Goal: Information Seeking & Learning: Check status

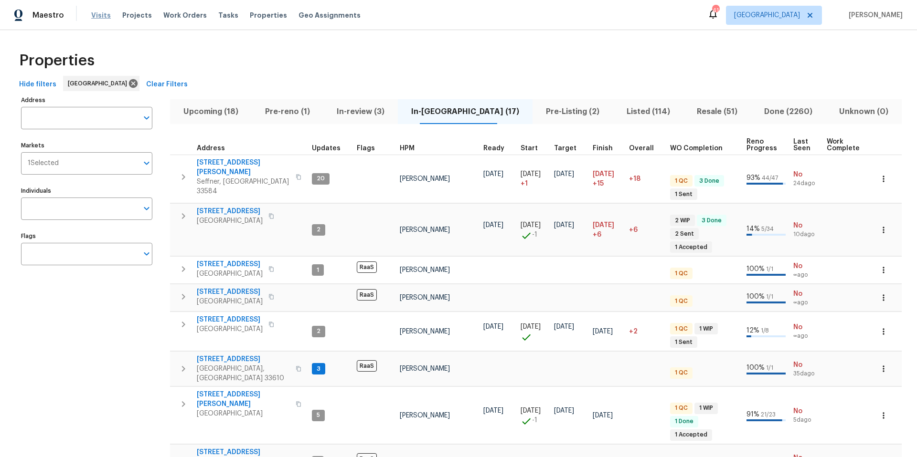
click at [100, 13] on span "Visits" at bounding box center [101, 16] width 20 height 10
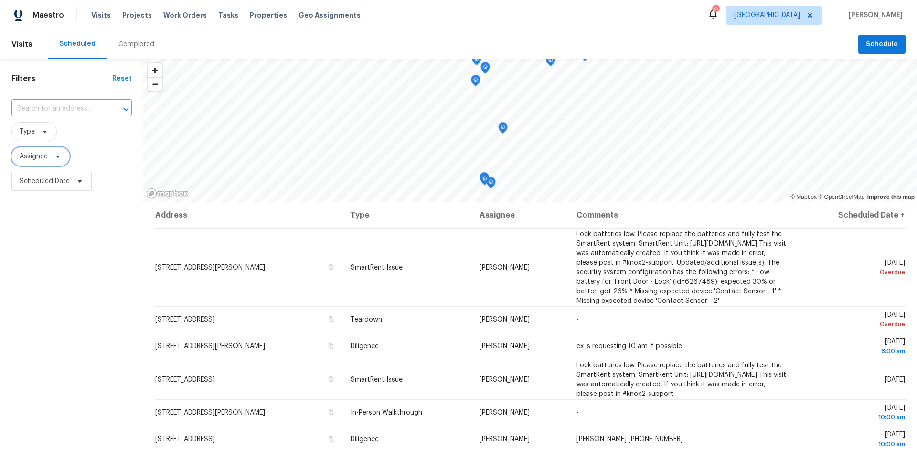
click at [47, 158] on span "Assignee" at bounding box center [34, 157] width 28 height 10
type input "austin jones"
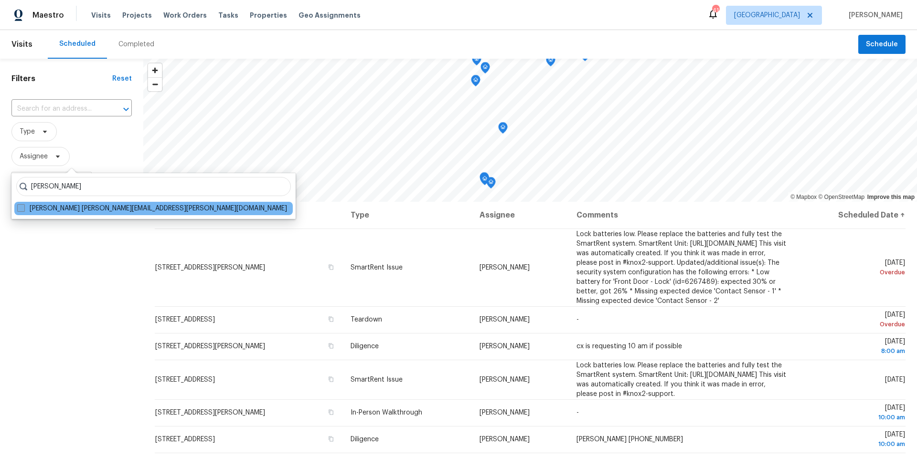
click at [23, 210] on span at bounding box center [21, 208] width 8 height 8
click at [23, 210] on input "Austin Jones austin.jones@opendoor.com" at bounding box center [20, 207] width 6 height 6
checkbox input "true"
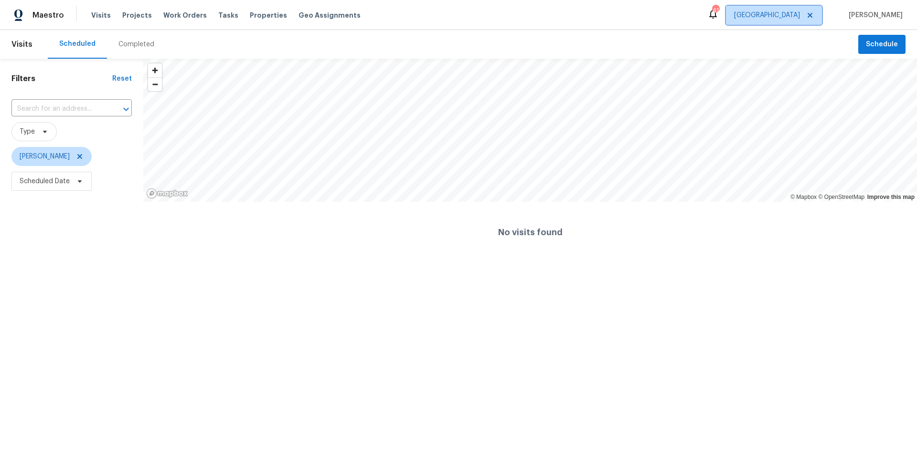
click at [800, 13] on span "Tampa" at bounding box center [767, 16] width 66 height 10
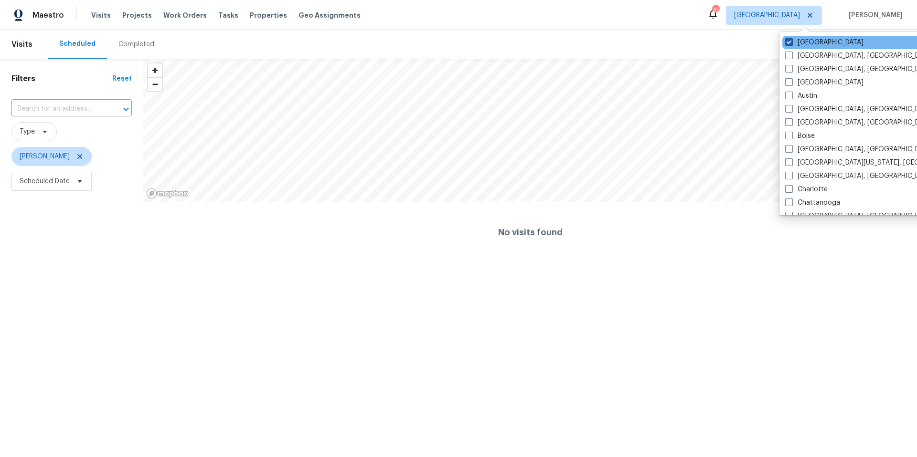
click at [792, 42] on span at bounding box center [789, 42] width 8 height 8
click at [791, 42] on input "Tampa" at bounding box center [788, 41] width 6 height 6
checkbox input "false"
checkbox input "true"
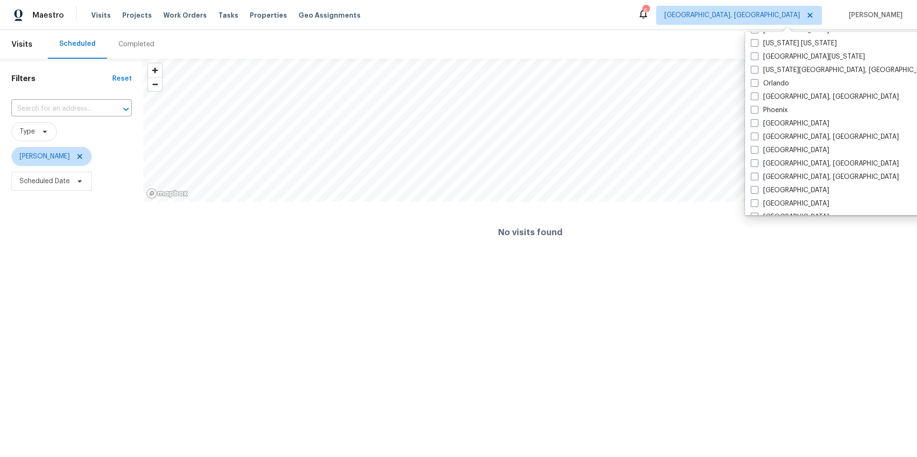
scroll to position [499, 0]
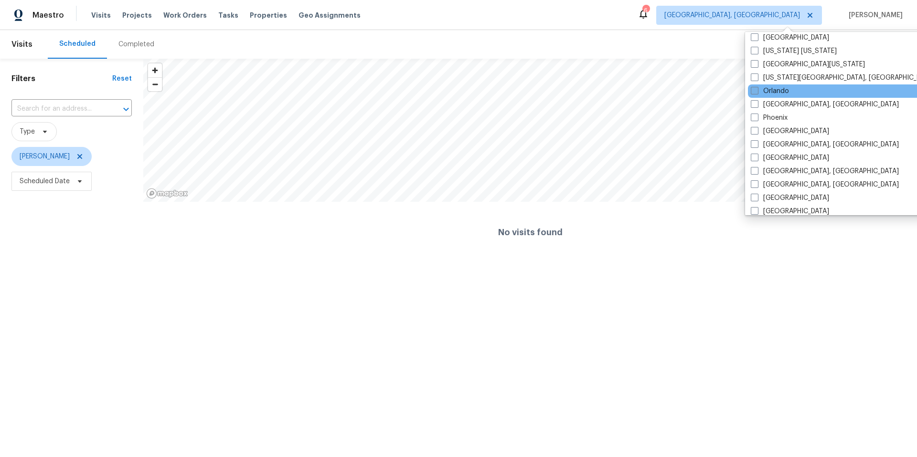
click at [757, 94] on span at bounding box center [754, 91] width 8 height 8
click at [757, 93] on input "Orlando" at bounding box center [753, 89] width 6 height 6
checkbox input "true"
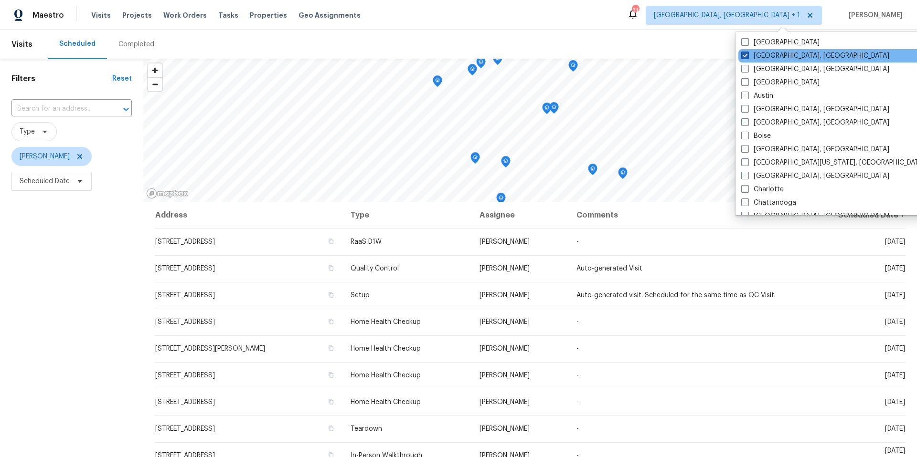
click at [746, 58] on span at bounding box center [745, 56] width 8 height 8
click at [746, 57] on input "Albuquerque, NM" at bounding box center [744, 54] width 6 height 6
checkbox input "false"
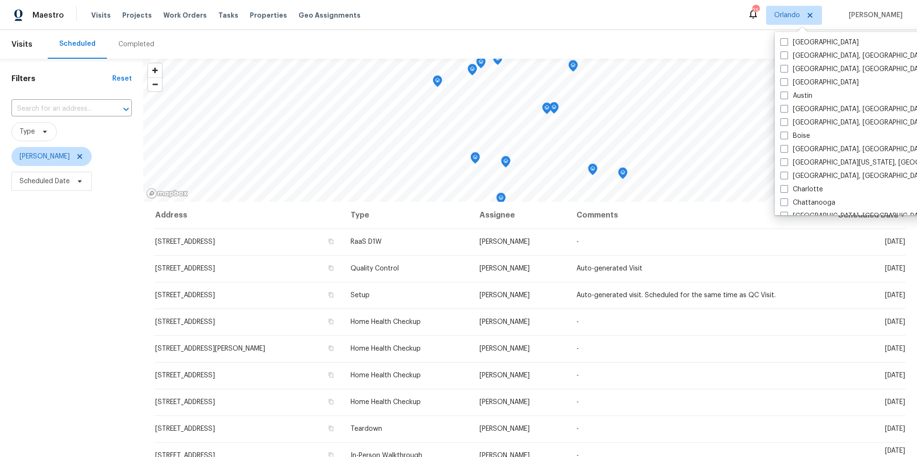
click at [68, 286] on div "Filters Reset ​ Type Austin Jones Scheduled Date" at bounding box center [71, 313] width 143 height 509
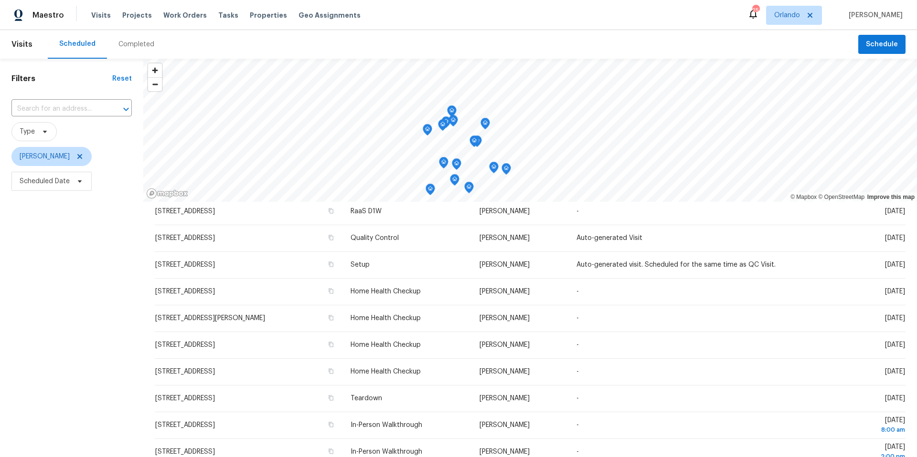
scroll to position [31, 0]
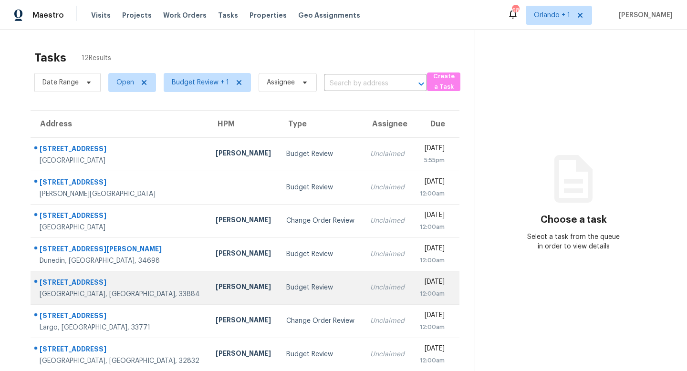
scroll to position [27, 0]
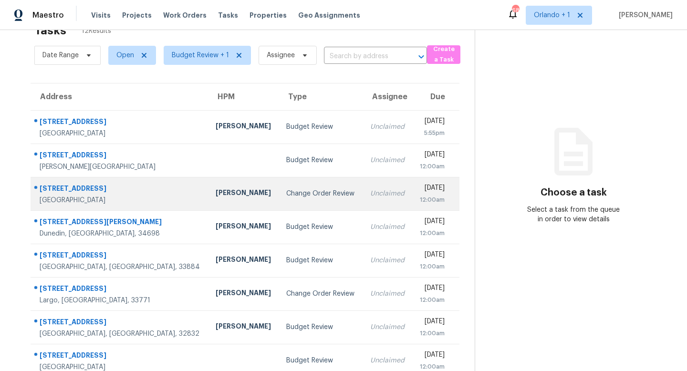
click at [286, 191] on div "Change Order Review" at bounding box center [320, 194] width 68 height 10
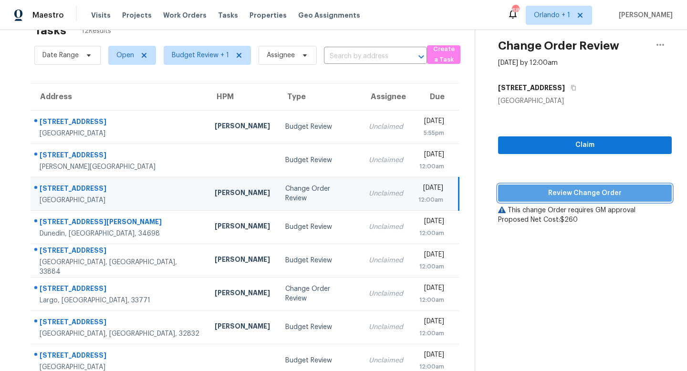
click at [589, 193] on span "Review Change Order" at bounding box center [585, 194] width 158 height 12
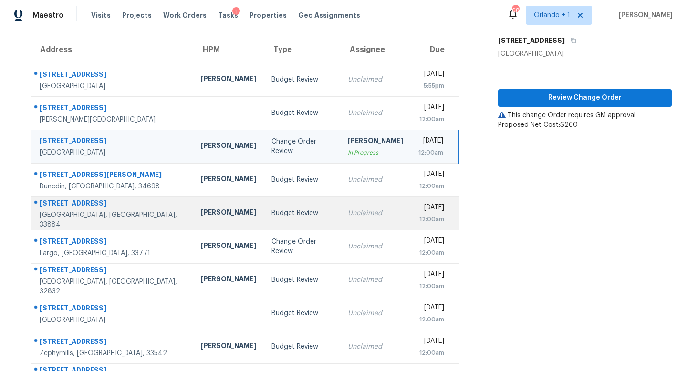
scroll to position [77, 0]
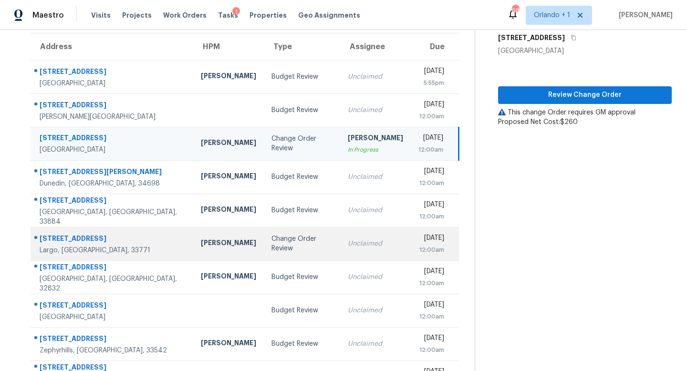
click at [340, 246] on td "Unclaimed" at bounding box center [375, 243] width 71 height 33
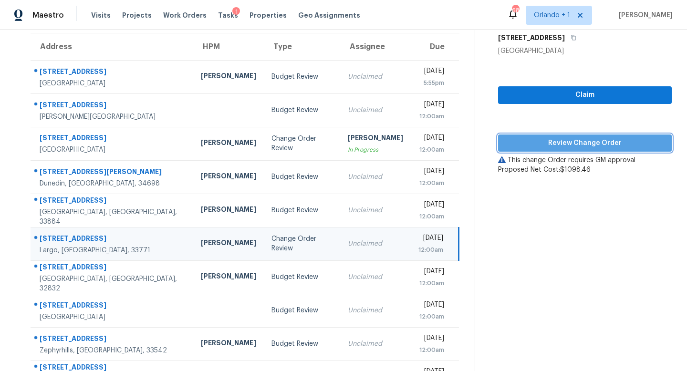
click at [590, 139] on span "Review Change Order" at bounding box center [585, 143] width 158 height 12
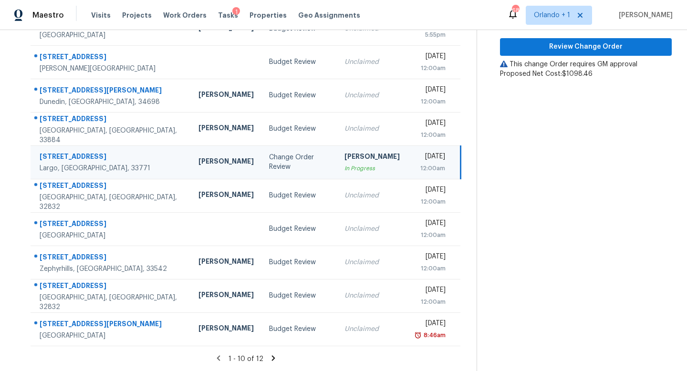
scroll to position [0, 0]
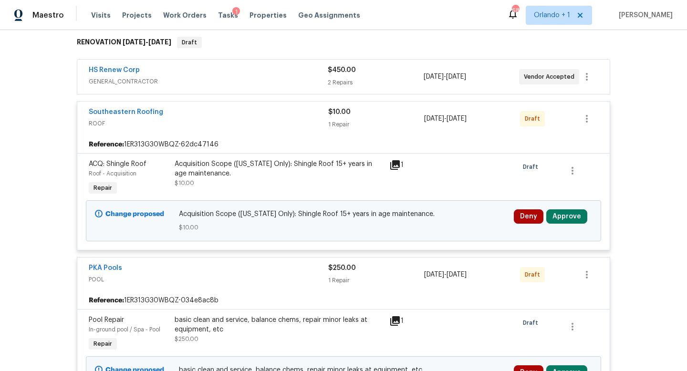
scroll to position [178, 0]
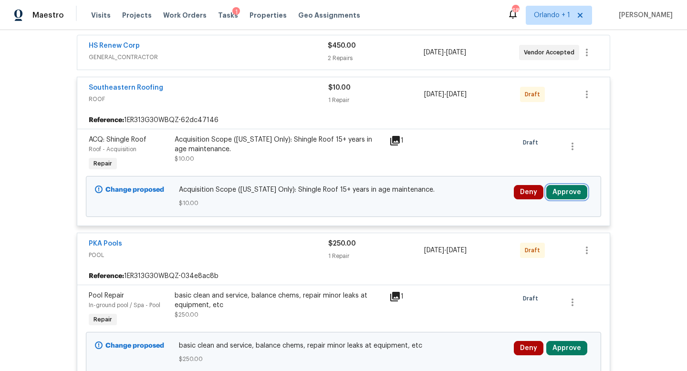
click at [566, 190] on button "Approve" at bounding box center [567, 192] width 41 height 14
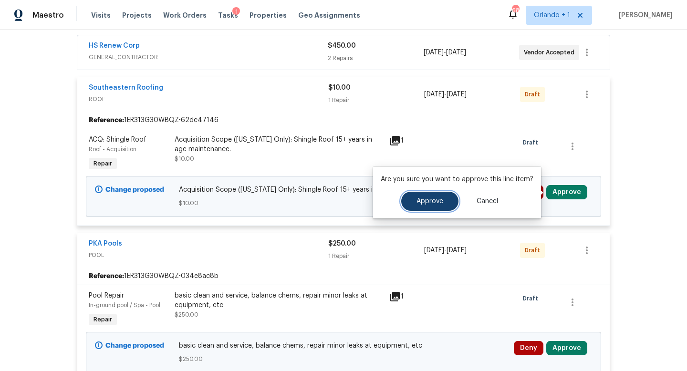
click at [436, 200] on span "Approve" at bounding box center [430, 201] width 27 height 7
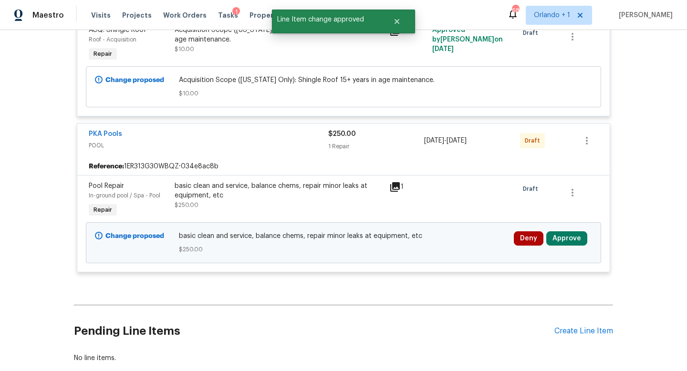
scroll to position [292, 0]
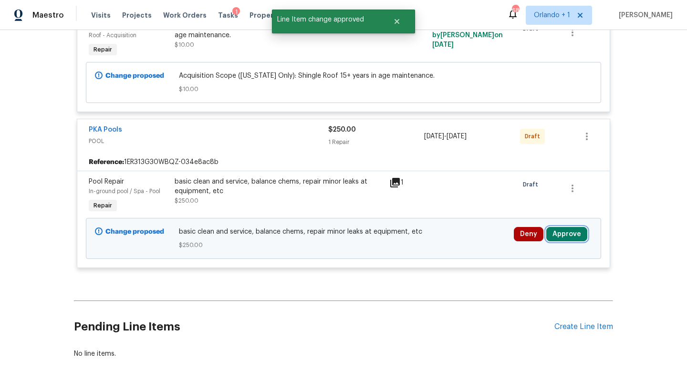
click at [573, 232] on button "Approve" at bounding box center [567, 234] width 41 height 14
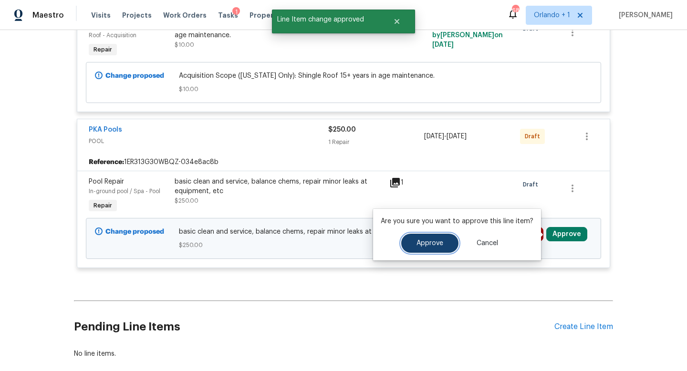
click at [433, 247] on button "Approve" at bounding box center [430, 243] width 57 height 19
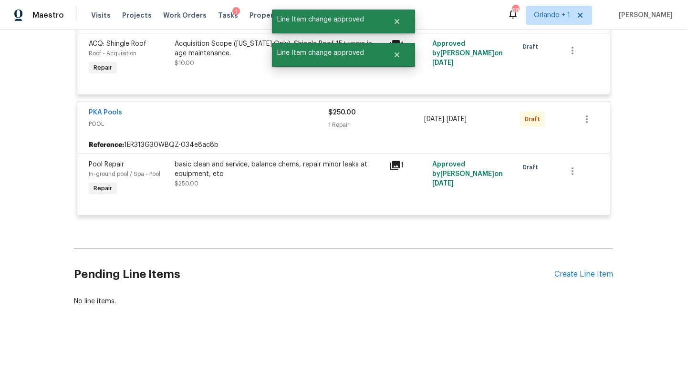
scroll to position [275, 0]
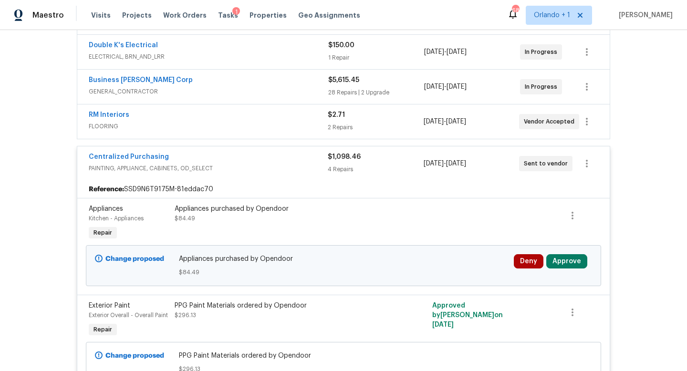
scroll to position [229, 0]
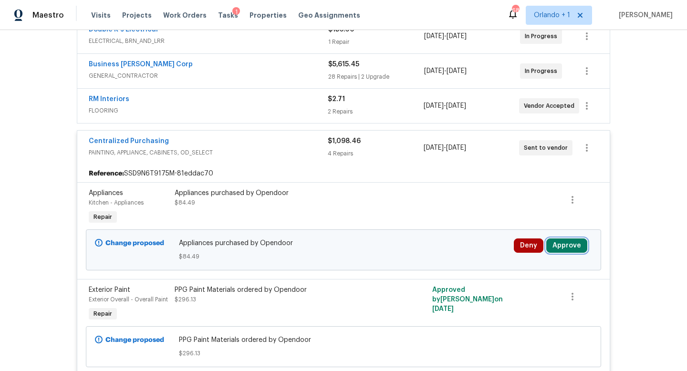
click at [568, 245] on button "Approve" at bounding box center [567, 246] width 41 height 14
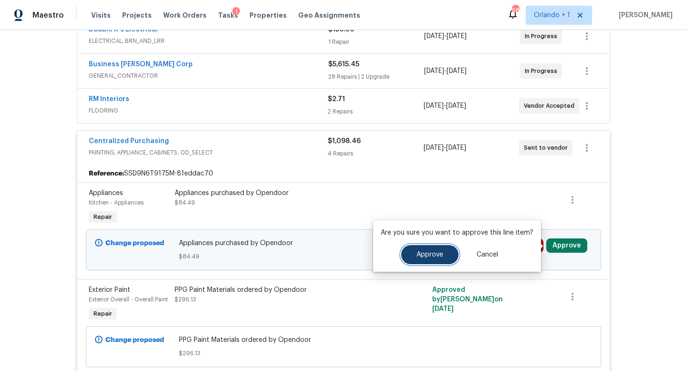
click at [437, 254] on span "Approve" at bounding box center [430, 255] width 27 height 7
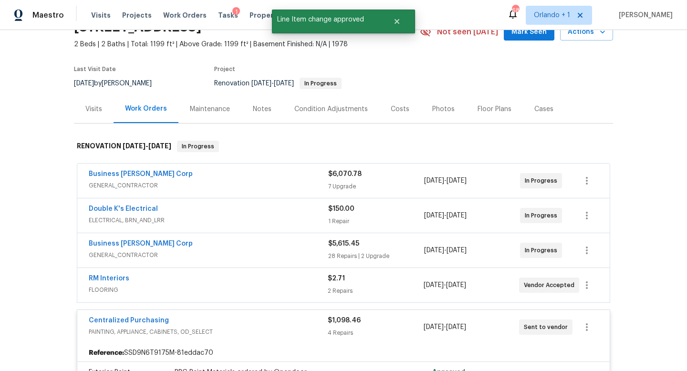
scroll to position [0, 0]
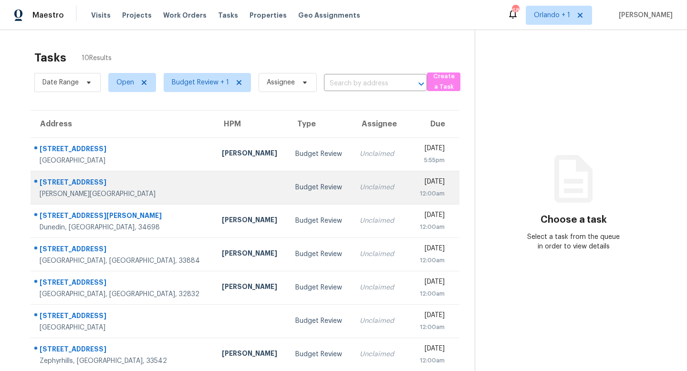
scroll to position [108, 0]
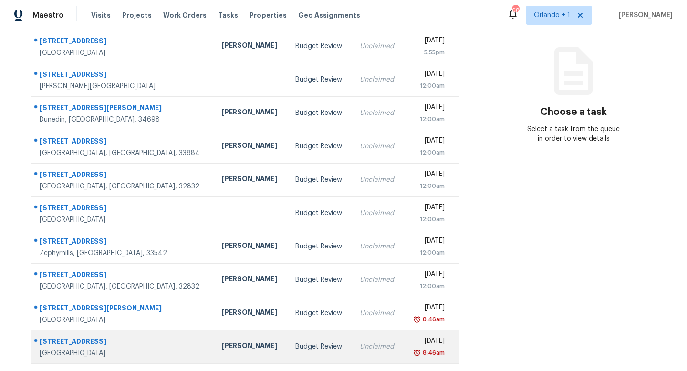
click at [296, 346] on div "Budget Review" at bounding box center [320, 347] width 49 height 10
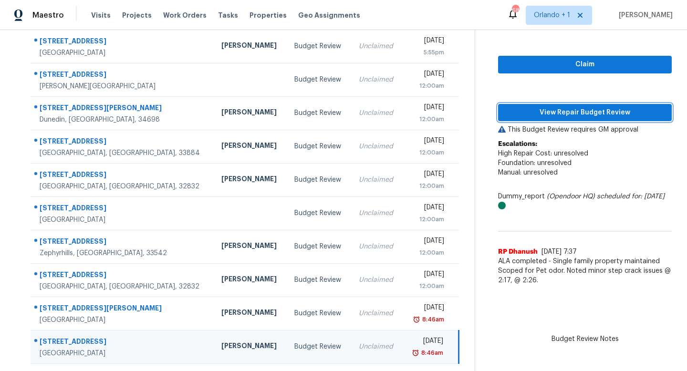
click at [578, 112] on span "View Repair Budget Review" at bounding box center [585, 113] width 158 height 12
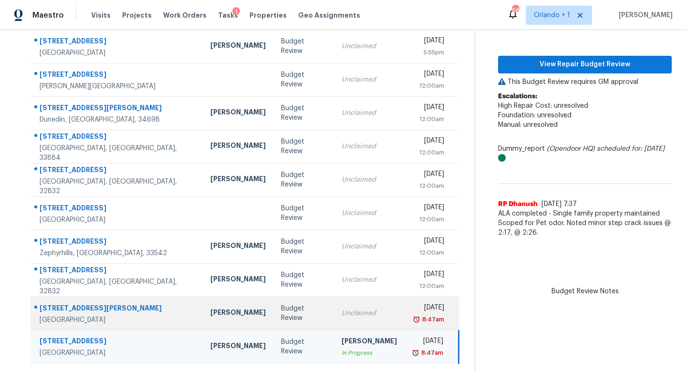
click at [342, 309] on div "Unclaimed" at bounding box center [369, 314] width 55 height 10
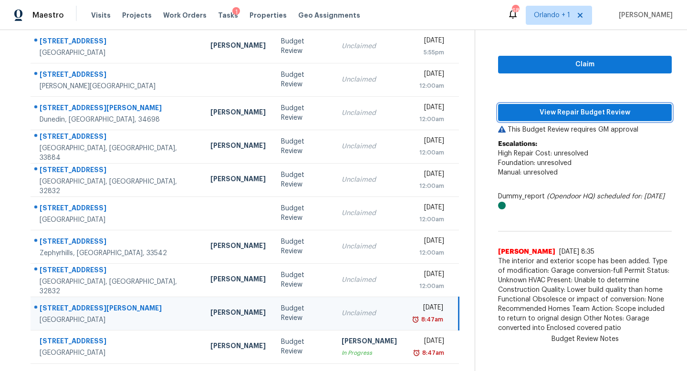
click at [585, 111] on span "View Repair Budget Review" at bounding box center [585, 113] width 158 height 12
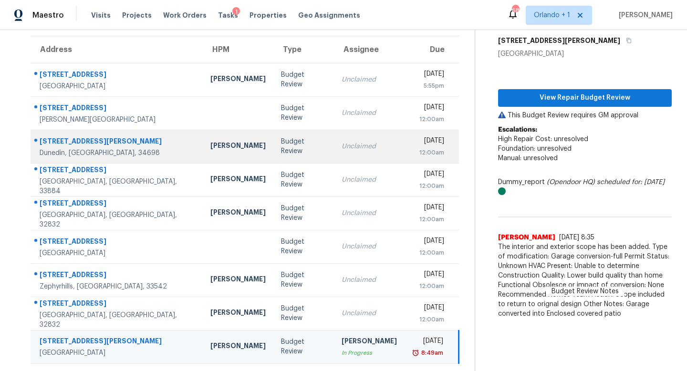
scroll to position [0, 0]
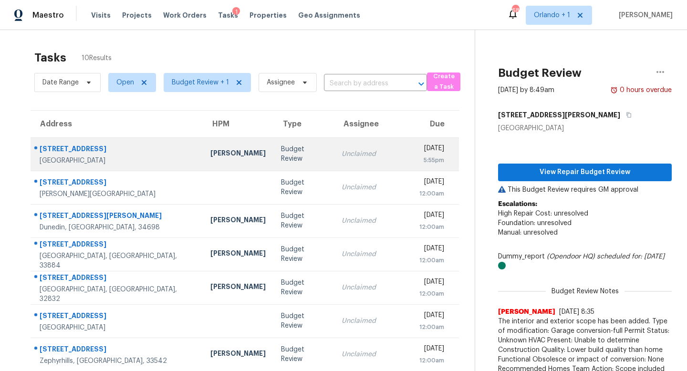
click at [281, 158] on div "Budget Review" at bounding box center [303, 154] width 45 height 19
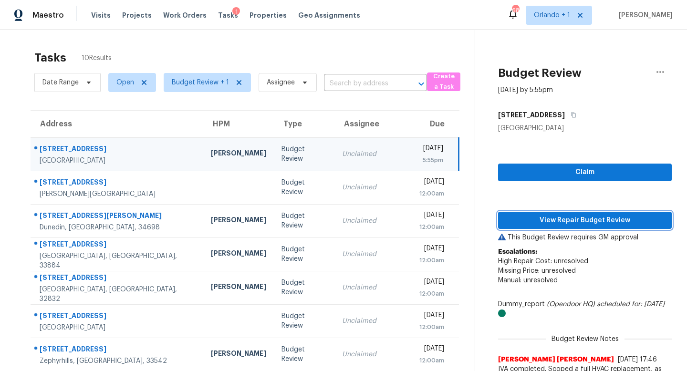
click at [599, 219] on span "View Repair Budget Review" at bounding box center [585, 221] width 158 height 12
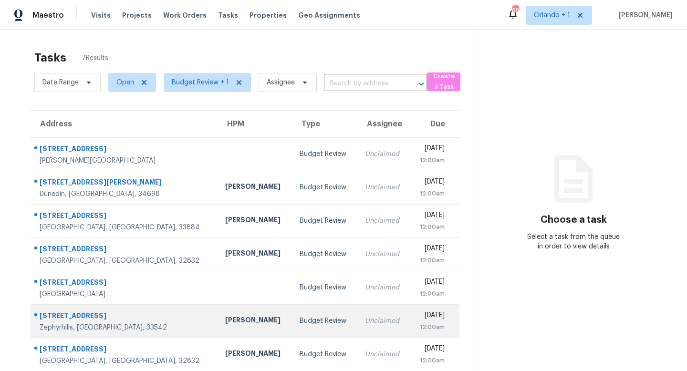
scroll to position [30, 0]
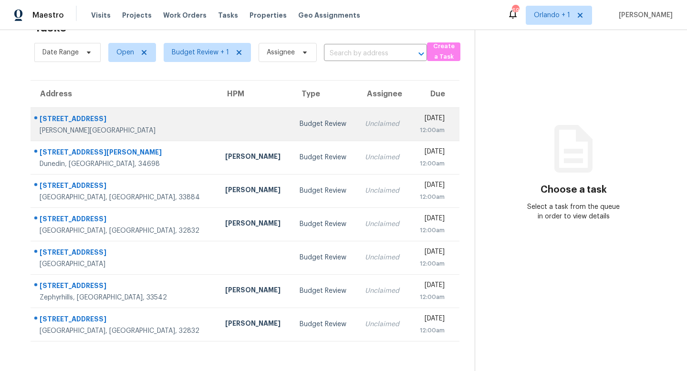
click at [296, 129] on td "Budget Review" at bounding box center [324, 123] width 65 height 33
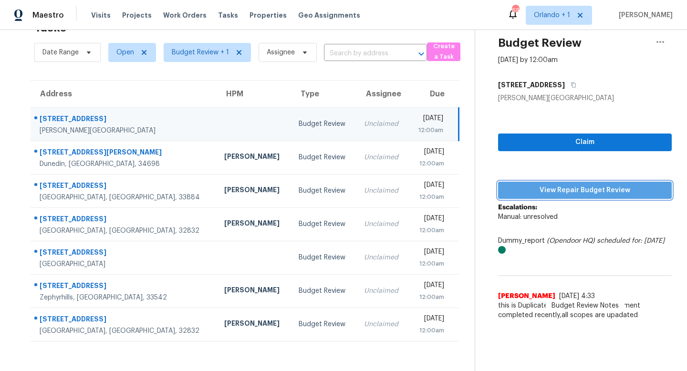
click at [581, 185] on span "View Repair Budget Review" at bounding box center [585, 191] width 158 height 12
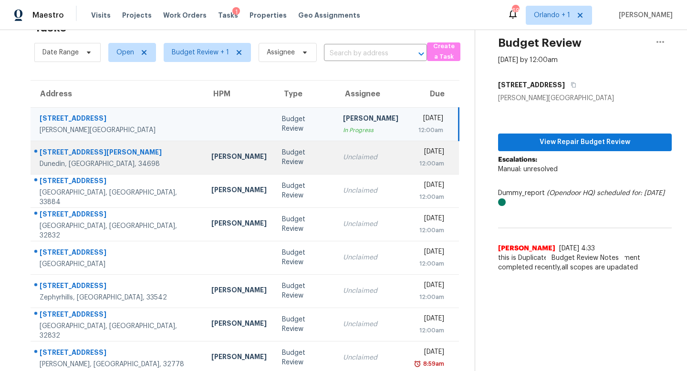
click at [336, 150] on td "Unclaimed" at bounding box center [371, 157] width 71 height 33
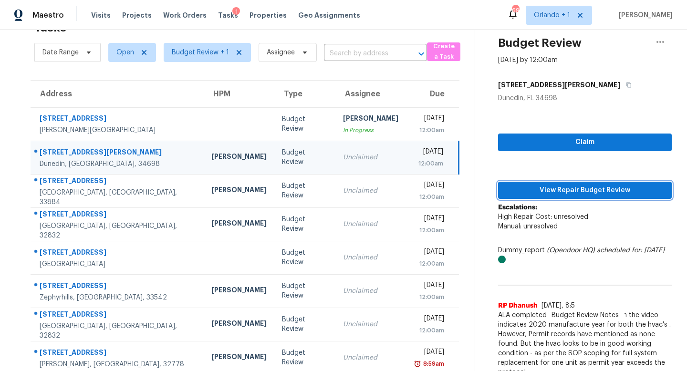
click at [579, 195] on span "View Repair Budget Review" at bounding box center [585, 191] width 158 height 12
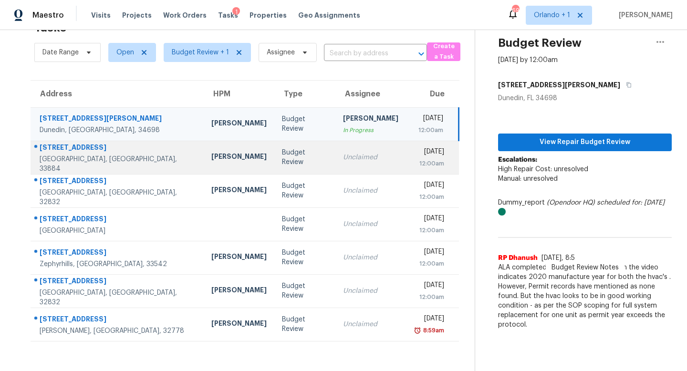
click at [343, 159] on div "Unclaimed" at bounding box center [370, 158] width 55 height 10
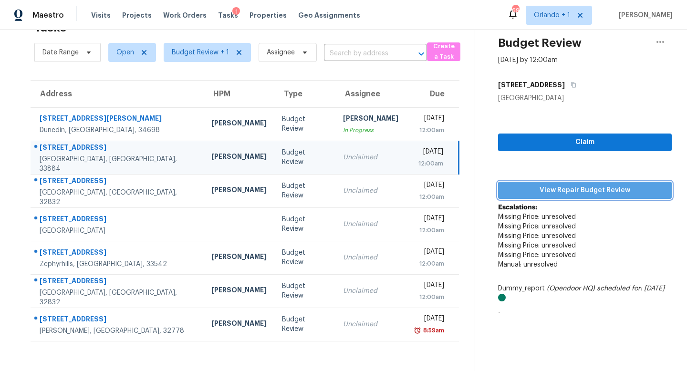
click at [572, 190] on span "View Repair Budget Review" at bounding box center [585, 191] width 158 height 12
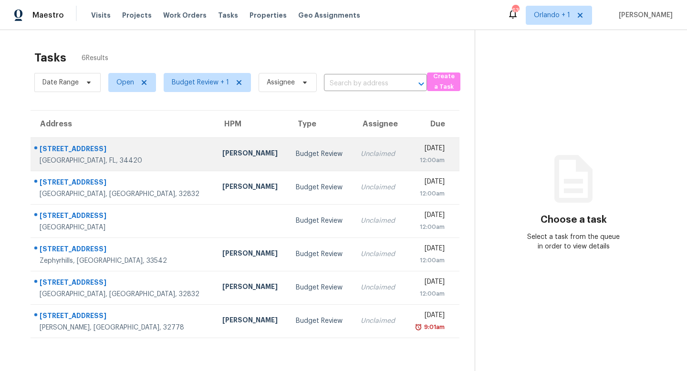
click at [296, 152] on div "Budget Review" at bounding box center [321, 154] width 50 height 10
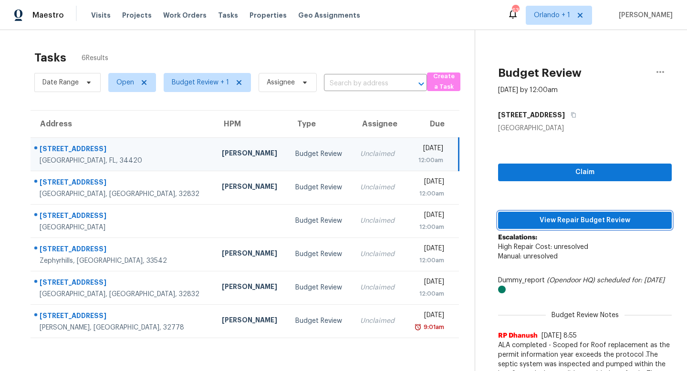
click at [577, 218] on span "View Repair Budget Review" at bounding box center [585, 221] width 158 height 12
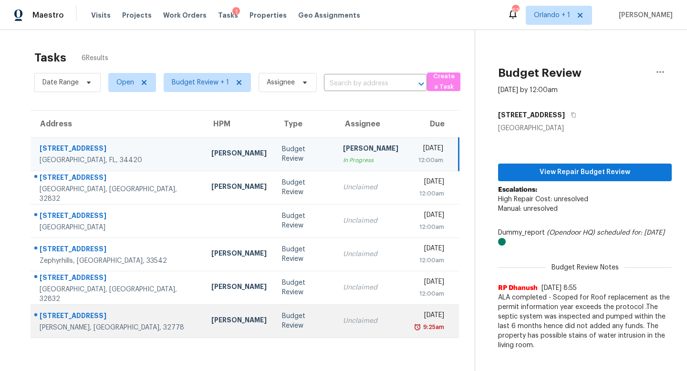
click at [343, 324] on div "Unclaimed" at bounding box center [370, 322] width 55 height 10
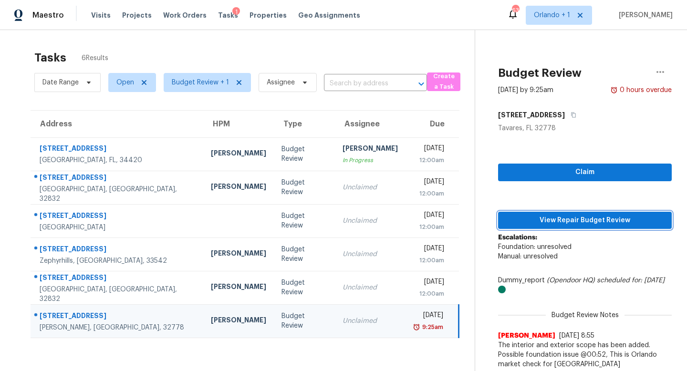
click at [577, 224] on span "View Repair Budget Review" at bounding box center [585, 221] width 158 height 12
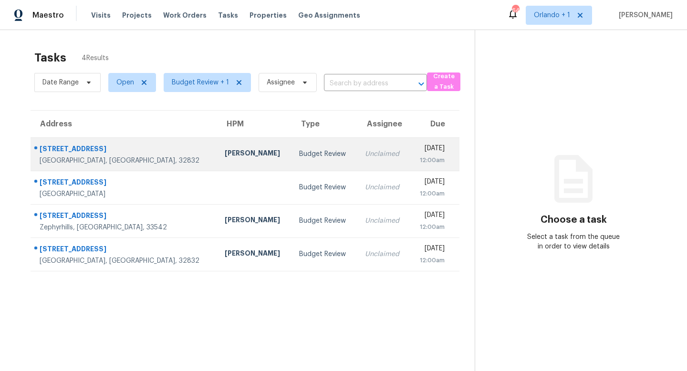
click at [365, 158] on div "Unclaimed" at bounding box center [383, 154] width 37 height 10
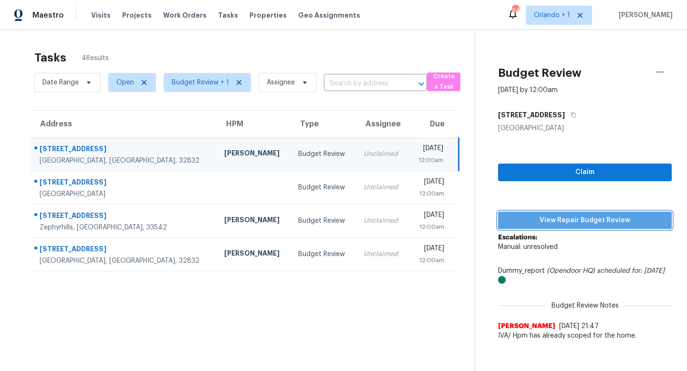
click at [581, 218] on span "View Repair Budget Review" at bounding box center [585, 221] width 158 height 12
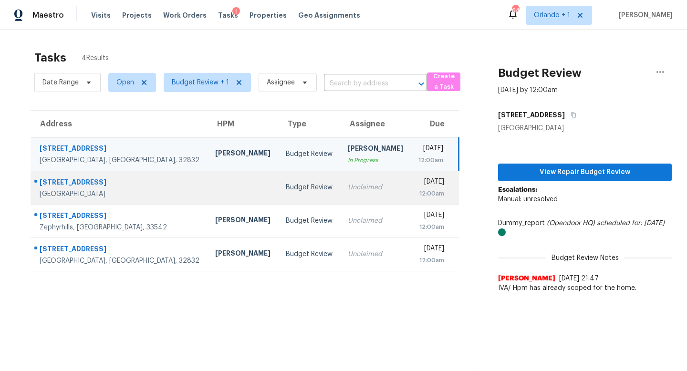
click at [340, 180] on td "Unclaimed" at bounding box center [375, 187] width 71 height 33
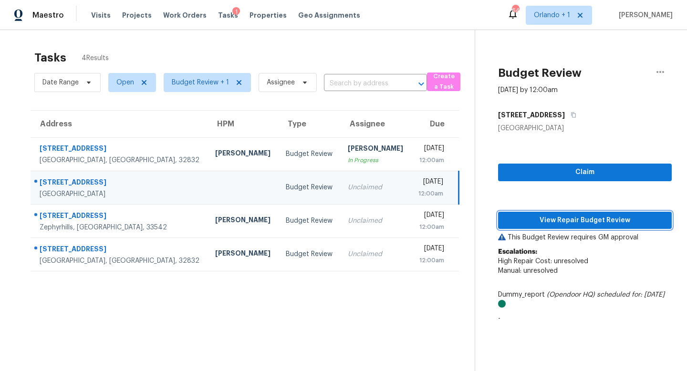
click at [569, 218] on span "View Repair Budget Review" at bounding box center [585, 221] width 158 height 12
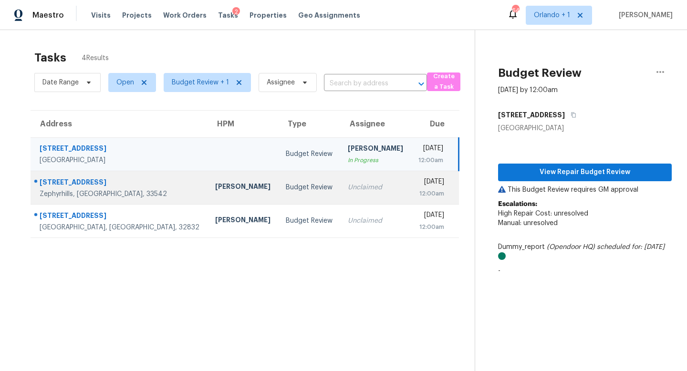
click at [340, 181] on td "Unclaimed" at bounding box center [375, 187] width 71 height 33
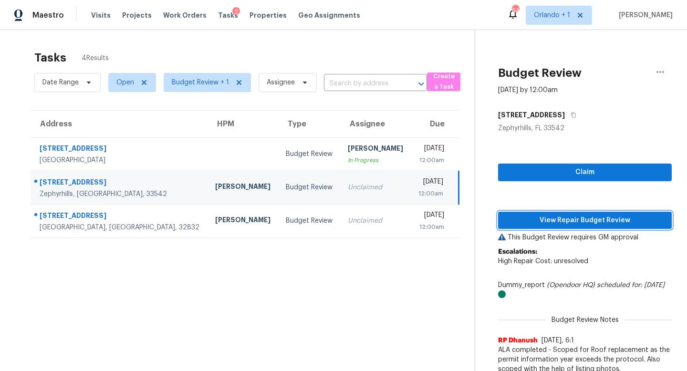
click at [570, 219] on span "View Repair Budget Review" at bounding box center [585, 221] width 158 height 12
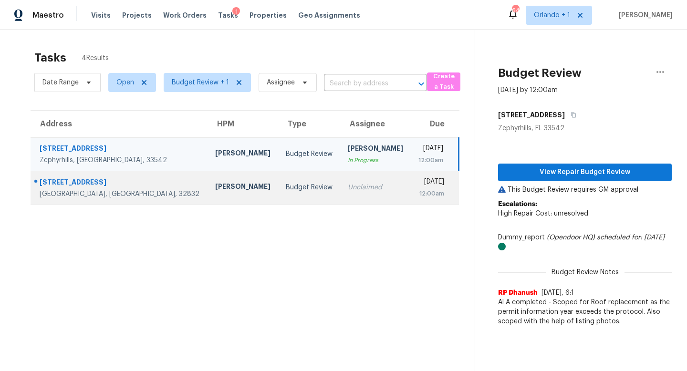
click at [340, 187] on td "Unclaimed" at bounding box center [375, 187] width 71 height 33
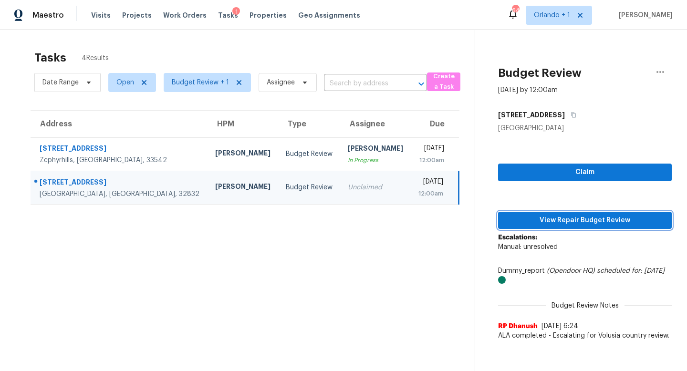
click at [583, 221] on span "View Repair Budget Review" at bounding box center [585, 221] width 158 height 12
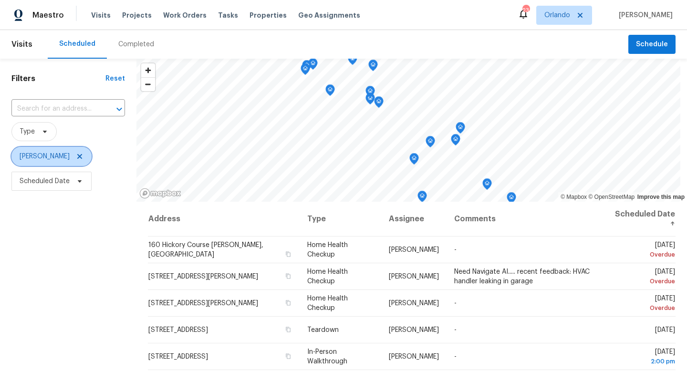
click at [76, 160] on icon at bounding box center [80, 157] width 8 height 8
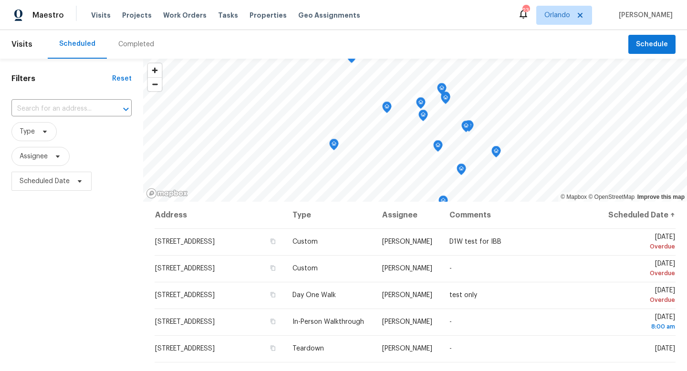
click at [138, 45] on div "Completed" at bounding box center [136, 45] width 36 height 10
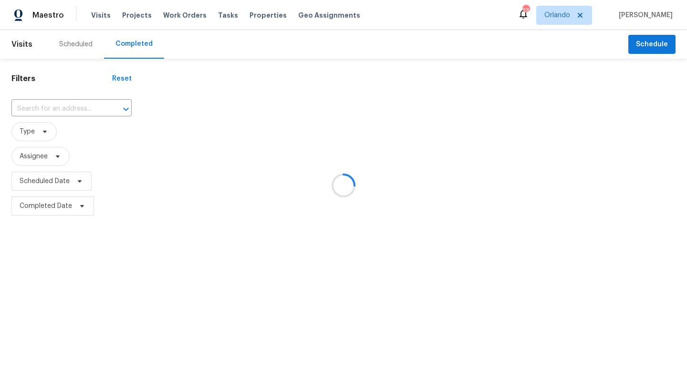
click at [64, 104] on div at bounding box center [343, 185] width 687 height 371
click at [60, 106] on div at bounding box center [343, 185] width 687 height 371
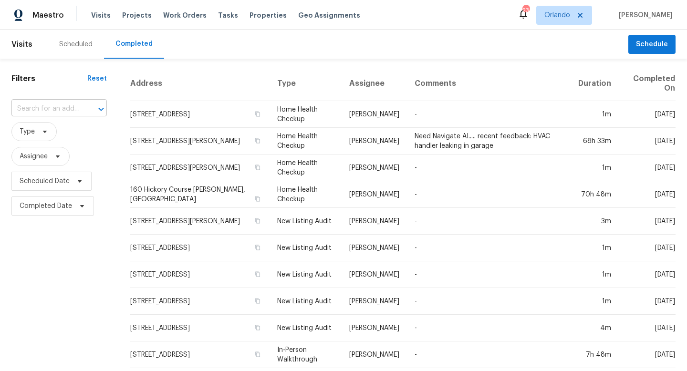
click at [40, 104] on input "text" at bounding box center [45, 109] width 69 height 15
type input "1041 hamilton"
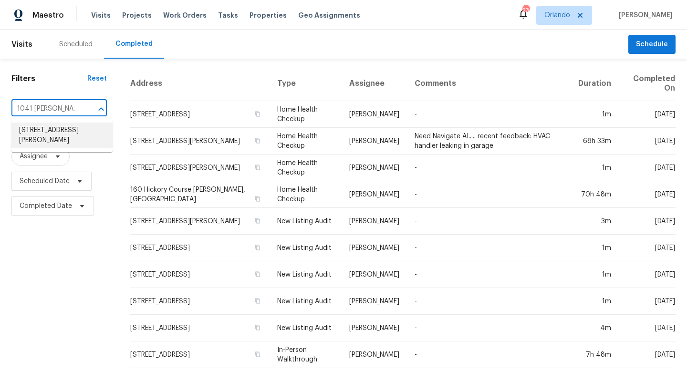
click at [45, 134] on li "[STREET_ADDRESS][PERSON_NAME]" at bounding box center [61, 136] width 101 height 26
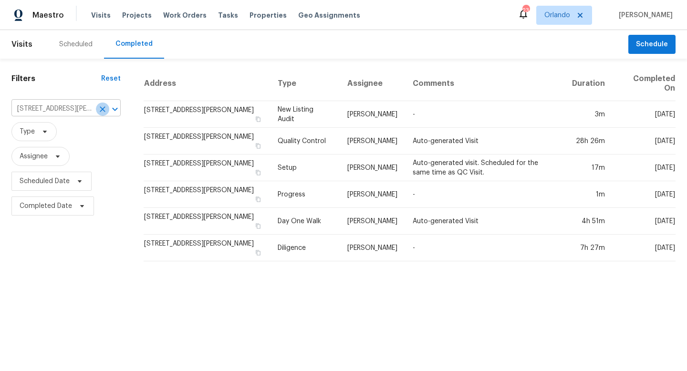
click at [102, 107] on icon "Clear" at bounding box center [103, 110] width 10 height 10
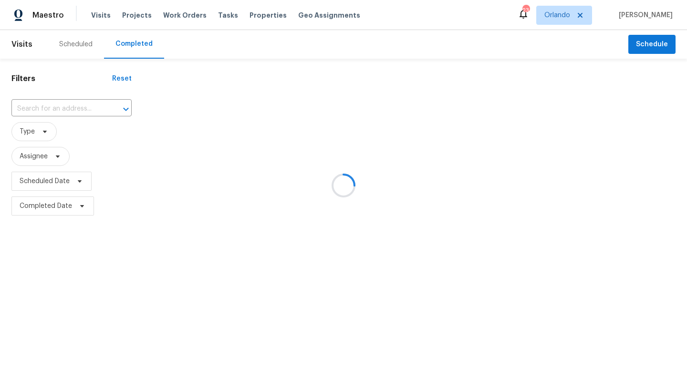
click at [37, 106] on div at bounding box center [343, 185] width 687 height 371
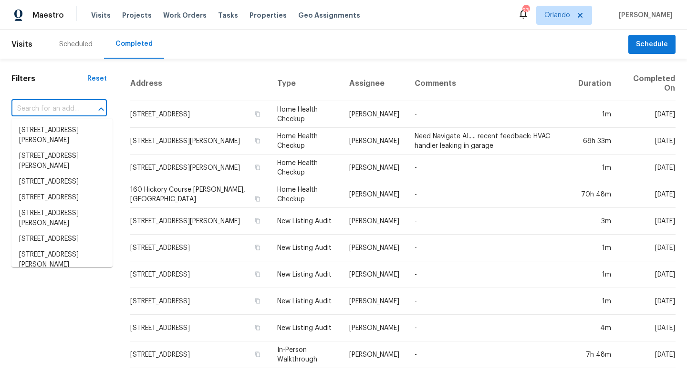
click at [37, 106] on input "text" at bounding box center [45, 109] width 69 height 15
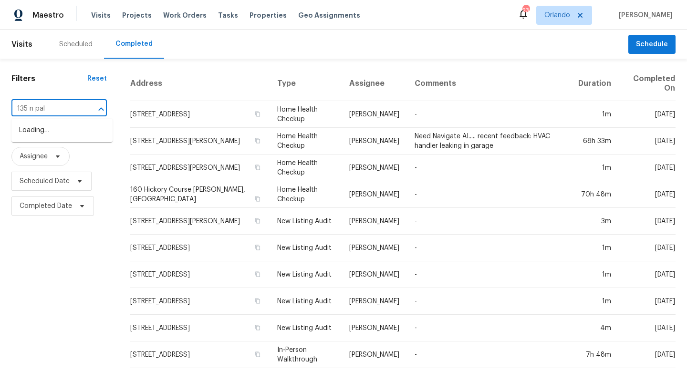
type input "135 n palm"
click at [33, 137] on li "135 N Palmetto Ave, Flagler Beach, FL 32136" at bounding box center [61, 131] width 101 height 16
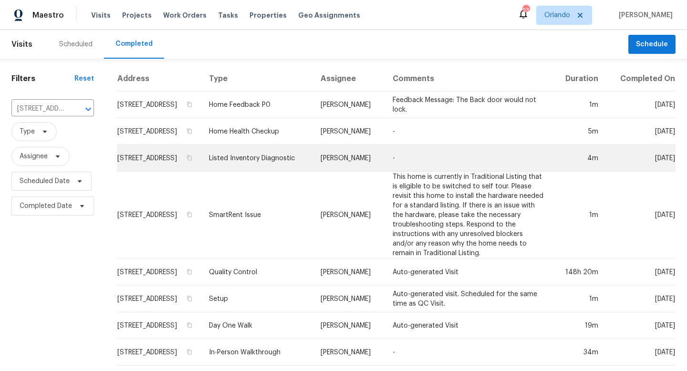
click at [438, 161] on td "-" at bounding box center [469, 158] width 168 height 27
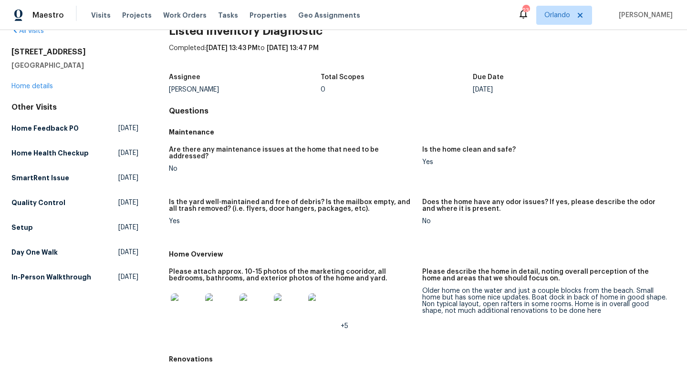
scroll to position [21, 0]
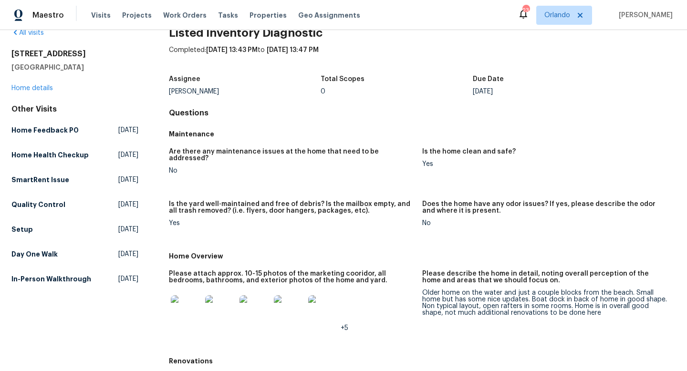
click at [189, 301] on img at bounding box center [186, 311] width 31 height 31
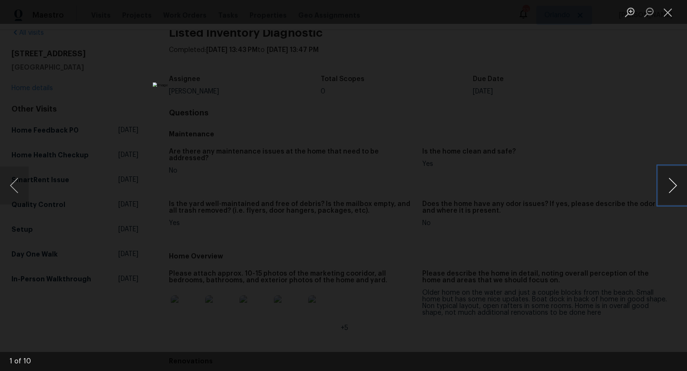
click at [676, 185] on button "Next image" at bounding box center [673, 186] width 29 height 38
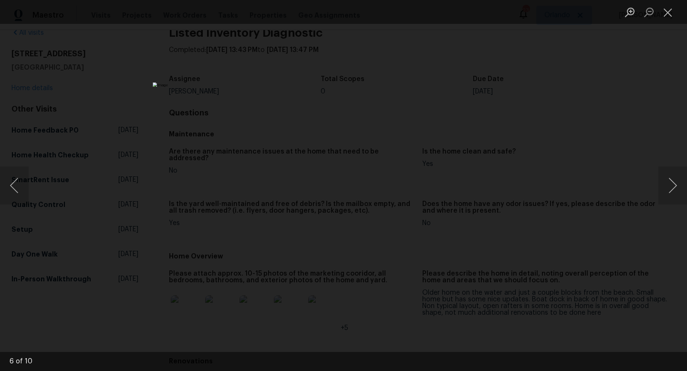
click at [635, 126] on div "Lightbox" at bounding box center [343, 185] width 687 height 371
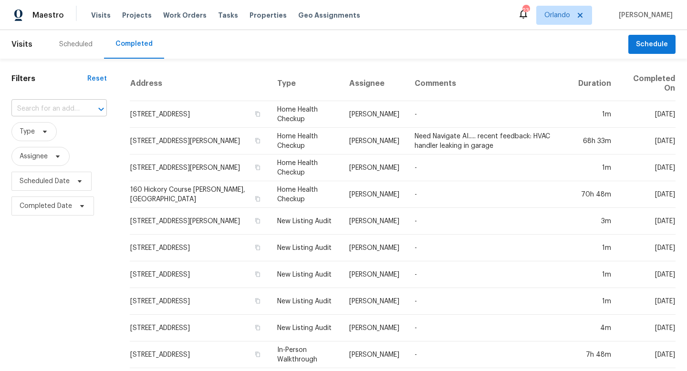
click at [71, 106] on input "text" at bounding box center [45, 109] width 69 height 15
type input "135 n"
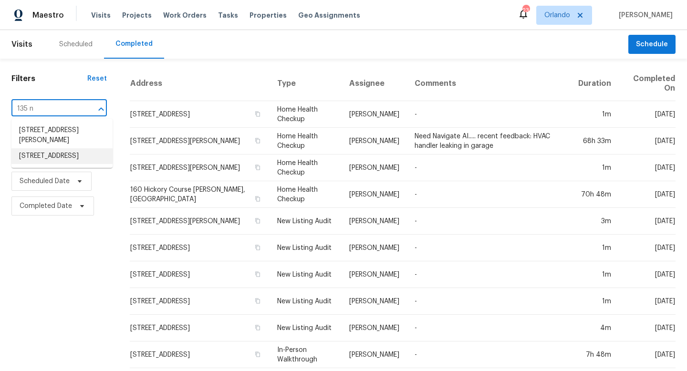
click at [61, 158] on li "135 N Palmetto Ave, Flagler Beach, FL 32136" at bounding box center [61, 156] width 101 height 16
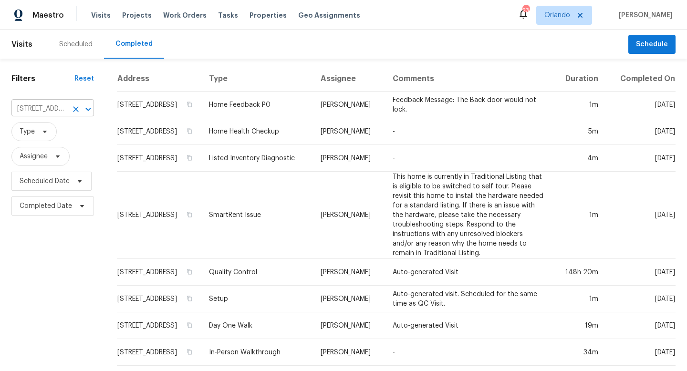
click at [75, 109] on icon "Clear" at bounding box center [76, 109] width 6 height 6
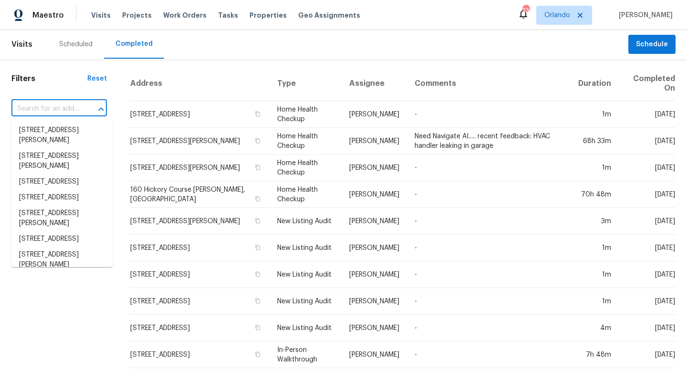
click at [39, 108] on input "text" at bounding box center [45, 109] width 69 height 15
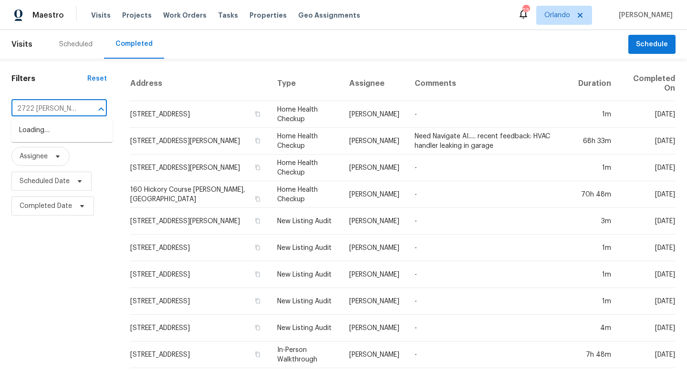
type input "2722 dodds"
click at [35, 130] on li "2722 Dodds Ln, Kissimmee, FL 34743" at bounding box center [61, 136] width 101 height 26
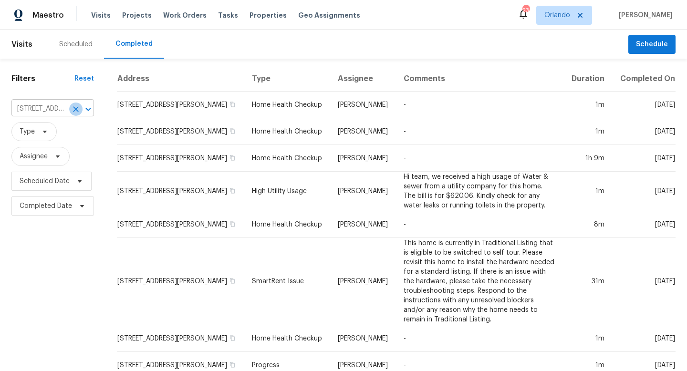
click at [77, 107] on icon "Clear" at bounding box center [76, 110] width 10 height 10
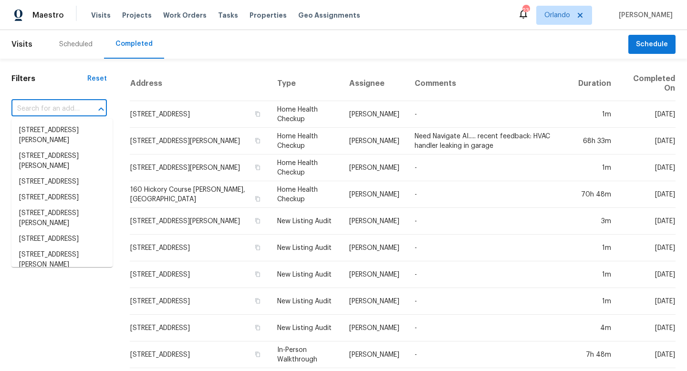
click at [41, 110] on input "text" at bounding box center [45, 109] width 69 height 15
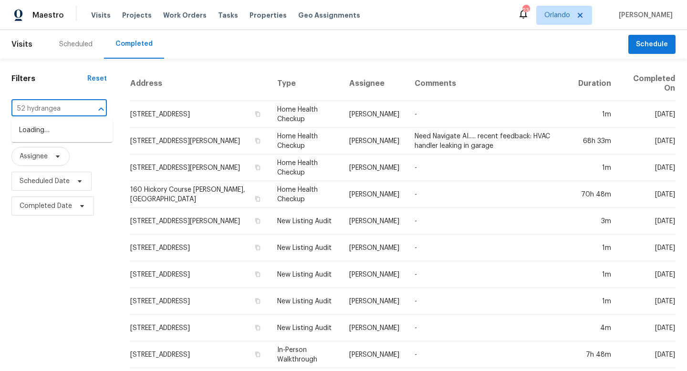
type input "52 hydrangea"
click at [48, 128] on li "52 Hydrangea Ln, Debary, FL 32713" at bounding box center [61, 131] width 101 height 16
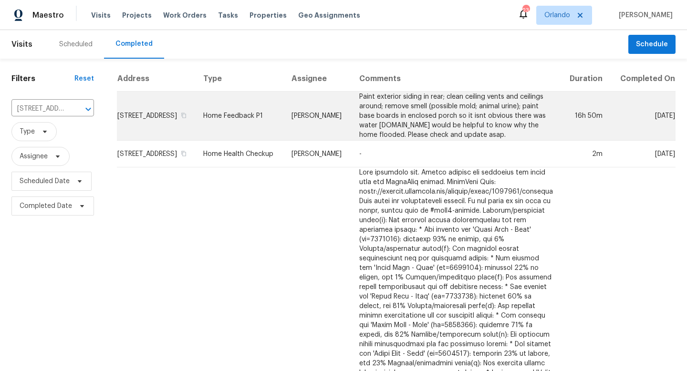
click at [441, 126] on td "Paint exterior siding in rear; clean ceiling vents and ceilings around; remove …" at bounding box center [456, 116] width 209 height 49
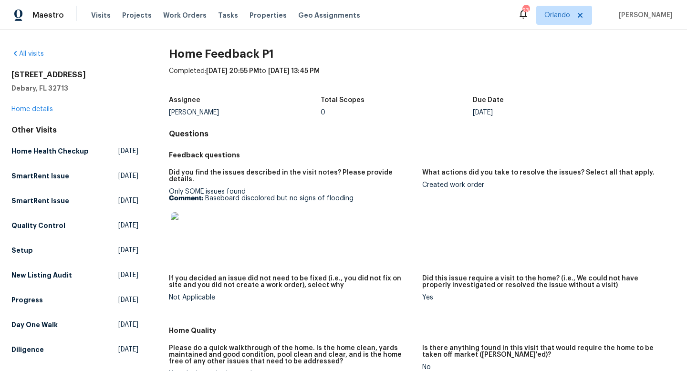
click at [186, 219] on img at bounding box center [186, 227] width 31 height 31
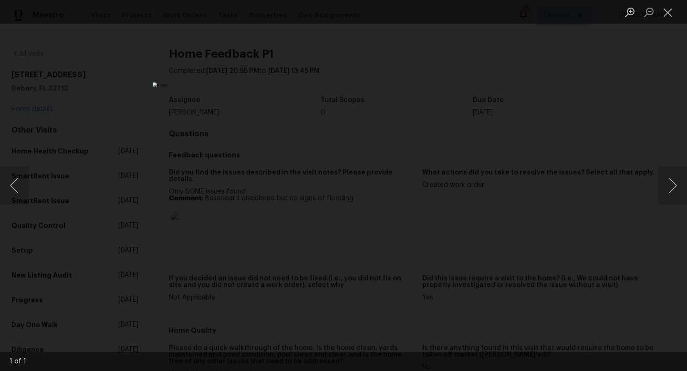
click at [633, 159] on div "Lightbox" at bounding box center [343, 185] width 687 height 371
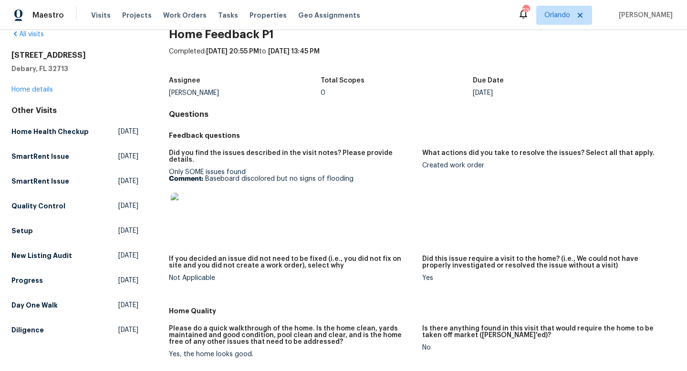
scroll to position [17, 0]
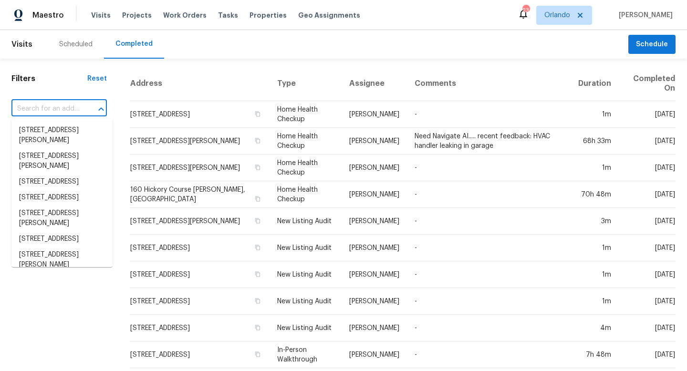
click at [59, 110] on input "text" at bounding box center [45, 109] width 69 height 15
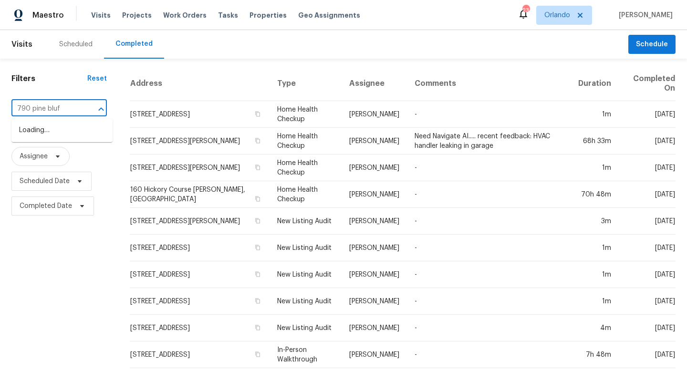
type input "790 [GEOGRAPHIC_DATA]"
click at [47, 133] on li "[STREET_ADDRESS]" at bounding box center [61, 131] width 101 height 16
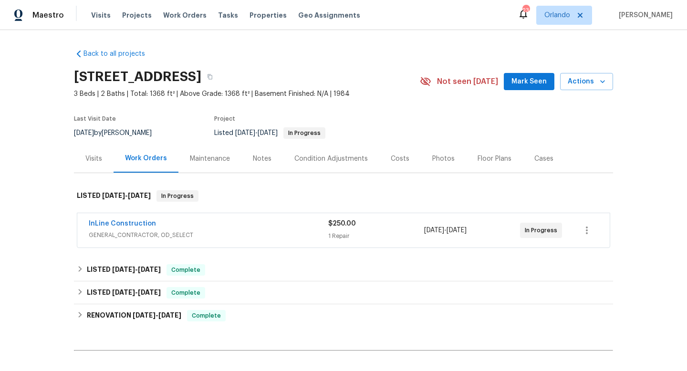
click at [234, 239] on span "GENERAL_CONTRACTOR, OD_SELECT" at bounding box center [209, 236] width 240 height 10
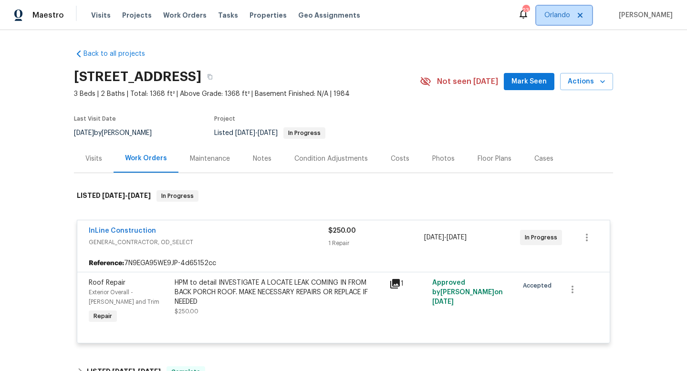
click at [571, 17] on span "Orlando" at bounding box center [558, 16] width 26 height 10
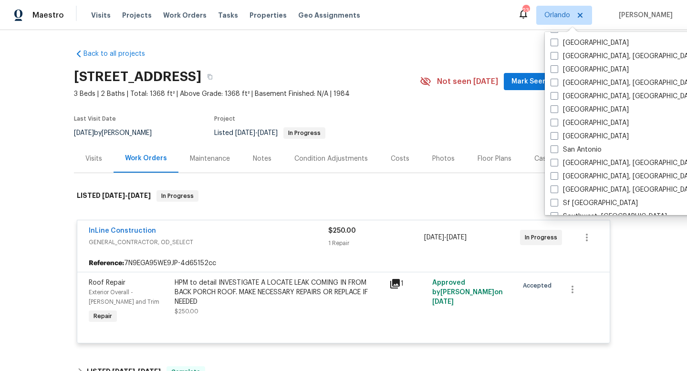
scroll to position [640, 0]
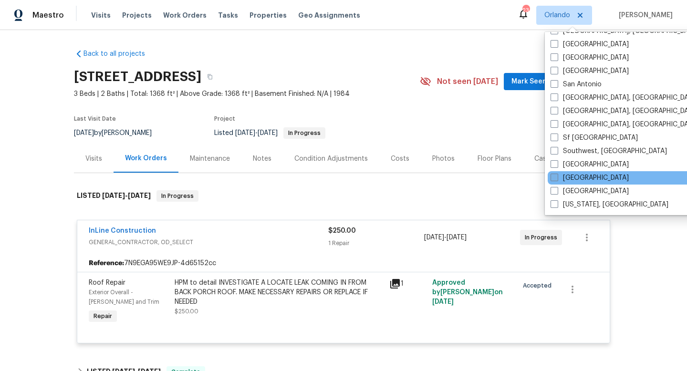
click at [560, 179] on label "[GEOGRAPHIC_DATA]" at bounding box center [590, 178] width 78 height 10
click at [557, 179] on input "[GEOGRAPHIC_DATA]" at bounding box center [554, 176] width 6 height 6
checkbox input "true"
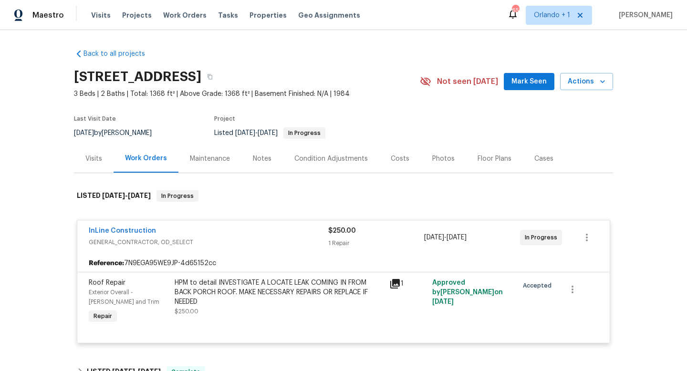
click at [410, 61] on div "Back to all projects 790 Pine Bluff Ave, Deltona, FL 32725 3 Beds | 2 Baths | T…" at bounding box center [343, 280] width 539 height 477
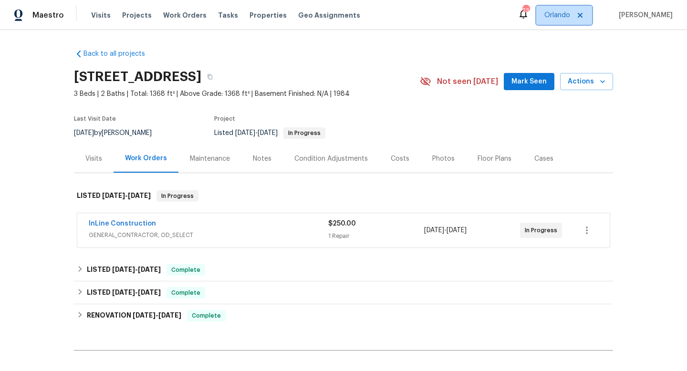
click at [565, 20] on span "Orlando" at bounding box center [558, 16] width 26 height 10
click at [95, 12] on span "Visits" at bounding box center [101, 16] width 20 height 10
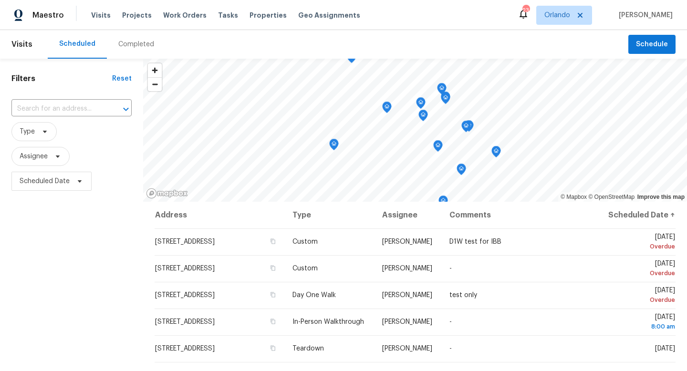
click at [133, 42] on div "Completed" at bounding box center [136, 45] width 36 height 10
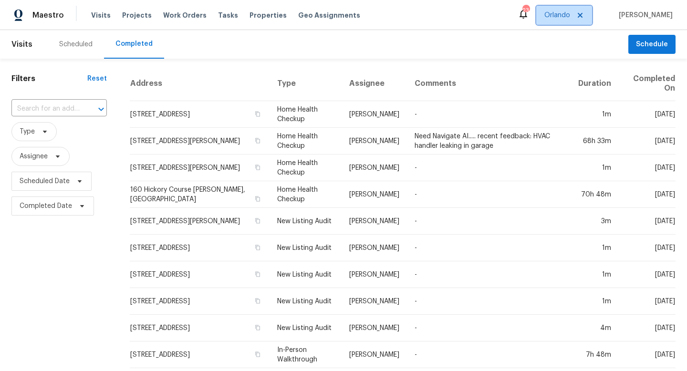
click at [565, 11] on span "Orlando" at bounding box center [558, 16] width 26 height 10
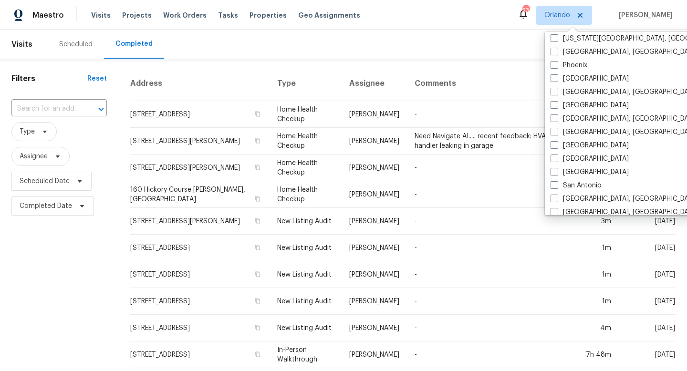
scroll to position [640, 0]
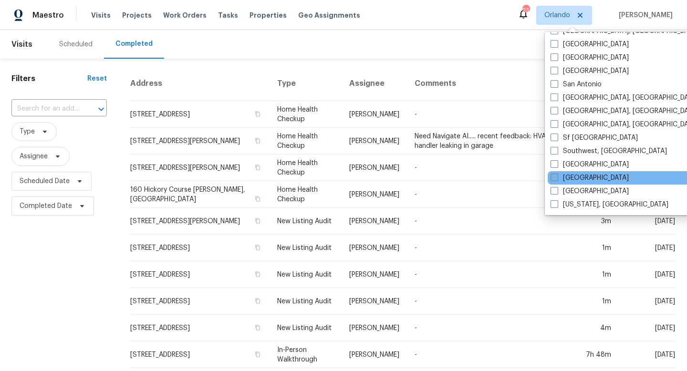
click at [558, 180] on span at bounding box center [555, 178] width 8 height 8
click at [557, 180] on input "[GEOGRAPHIC_DATA]" at bounding box center [554, 176] width 6 height 6
checkbox input "true"
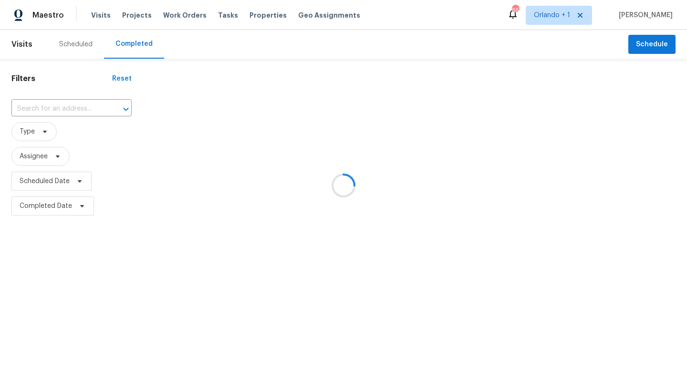
click at [298, 44] on div at bounding box center [343, 185] width 687 height 371
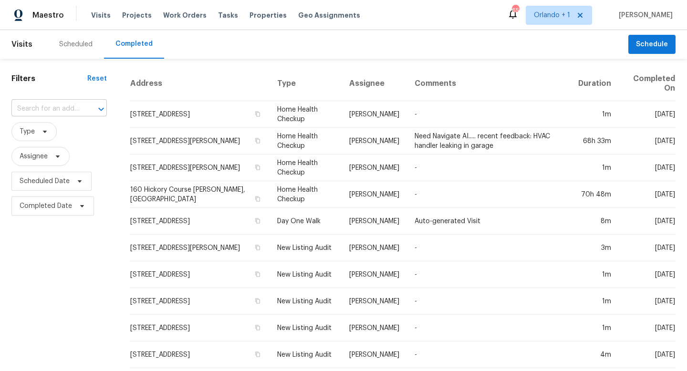
click at [69, 110] on input "text" at bounding box center [45, 109] width 69 height 15
type input "11138 Summer Star"
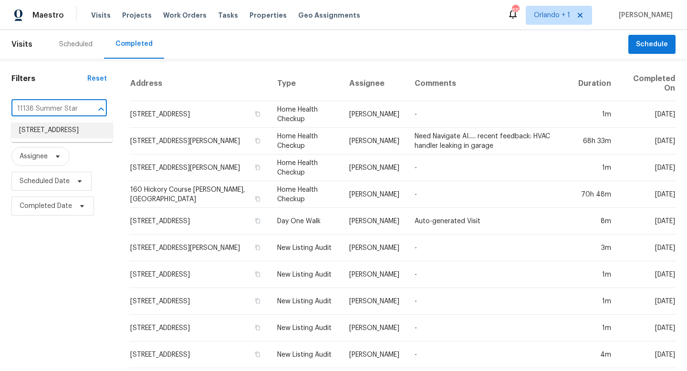
click at [63, 128] on li "[STREET_ADDRESS]" at bounding box center [61, 131] width 101 height 16
